Goal: Use online tool/utility: Utilize a website feature to perform a specific function

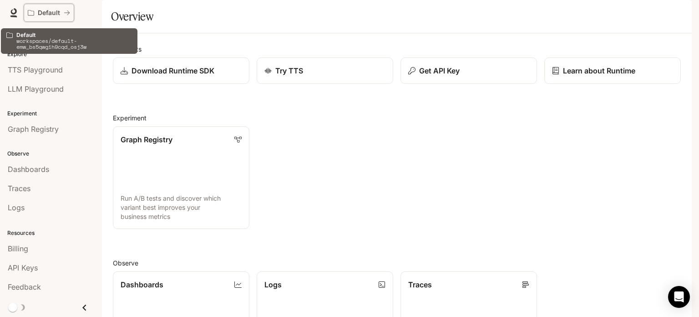
click at [62, 12] on div "Default" at bounding box center [46, 13] width 36 height 8
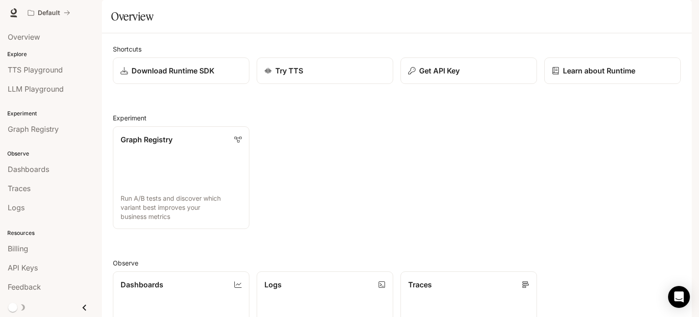
scroll to position [241, 0]
click at [58, 170] on div "Dashboards" at bounding box center [51, 168] width 87 height 11
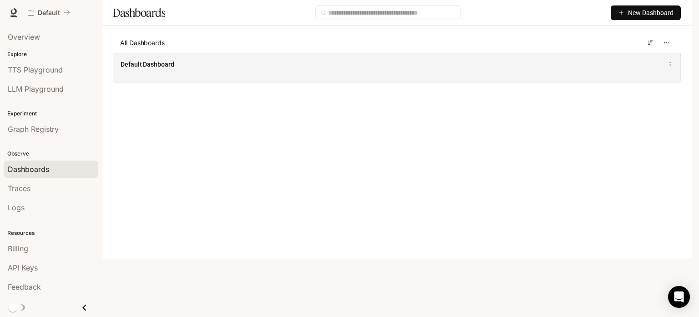
click at [252, 82] on div "Default Dashboard" at bounding box center [396, 68] width 567 height 30
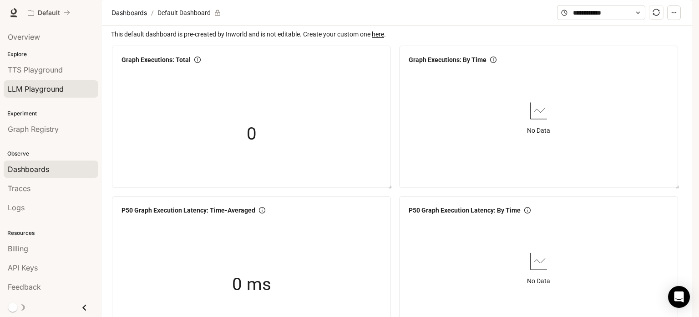
click at [64, 88] on div "LLM Playground" at bounding box center [51, 88] width 87 height 11
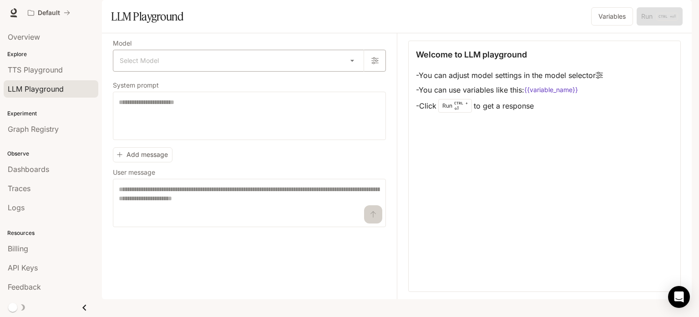
click at [352, 83] on body "Skip to main content Default Runtime Runtime Documentation Documentation Portal…" at bounding box center [349, 158] width 699 height 317
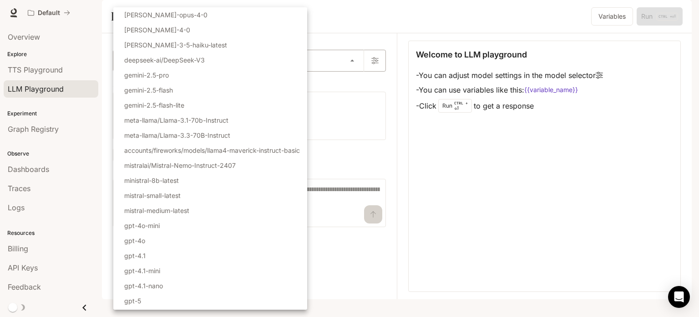
click at [352, 83] on div at bounding box center [349, 158] width 699 height 317
